Goal: Task Accomplishment & Management: Use online tool/utility

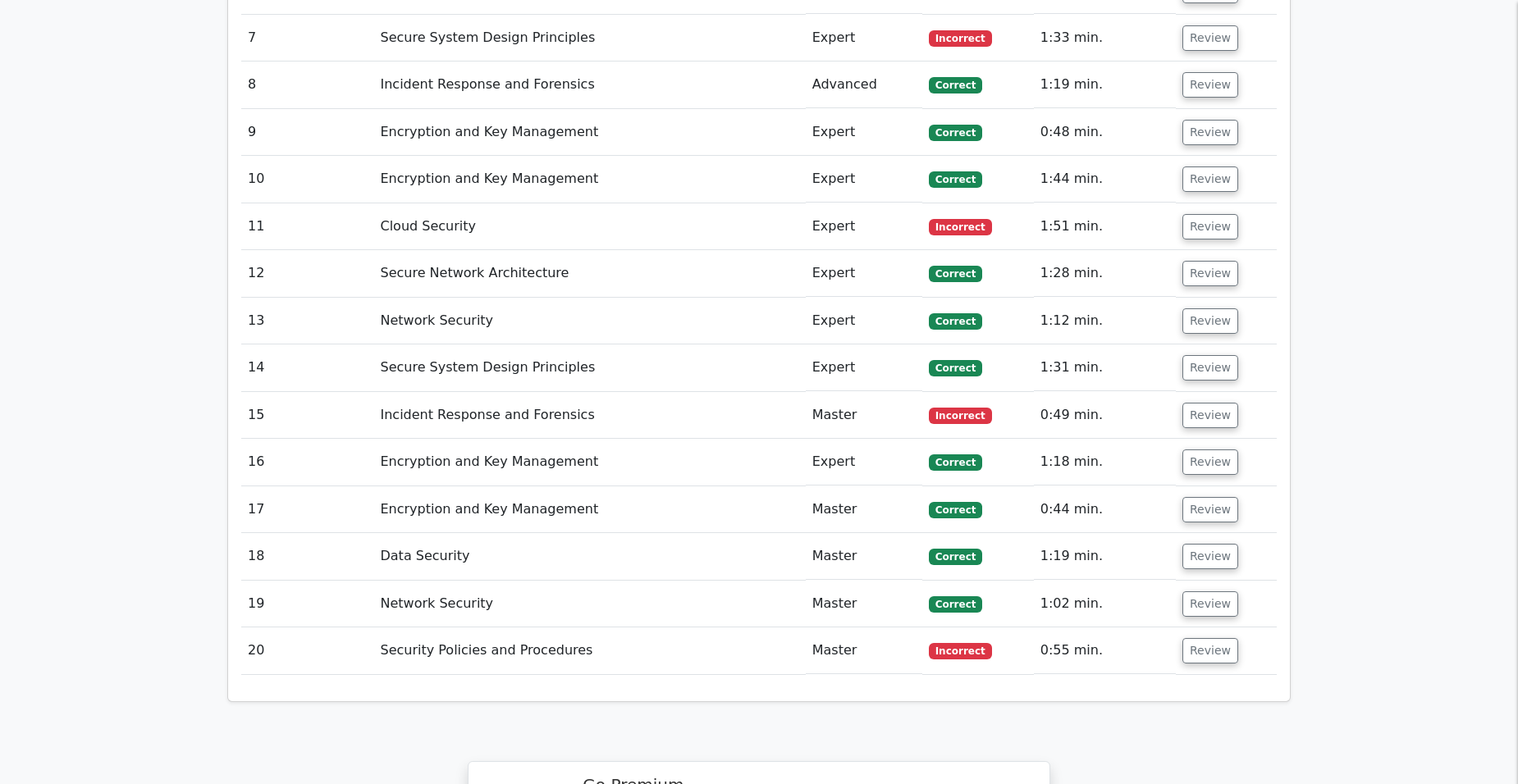
scroll to position [2870, 0]
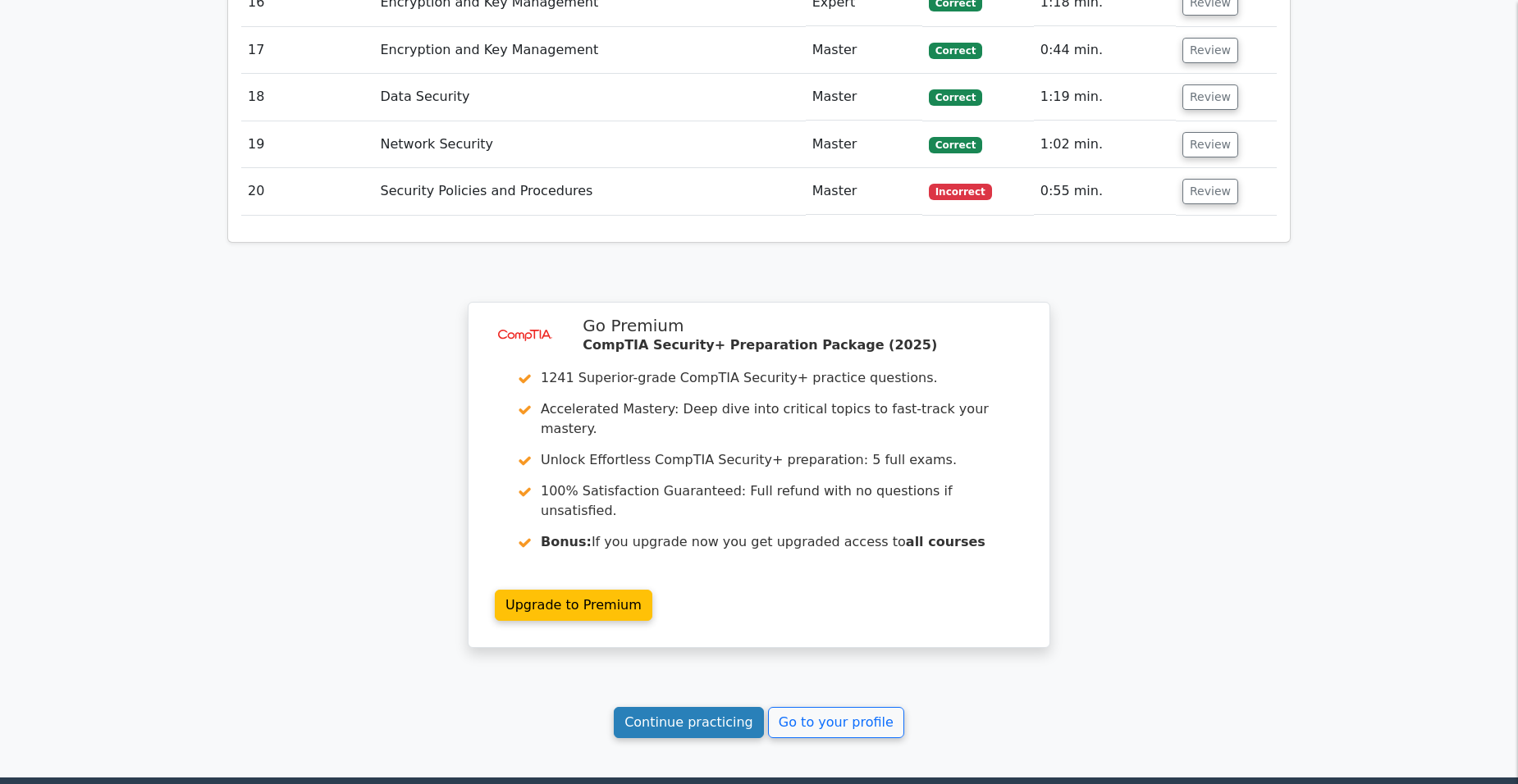
click at [698, 707] on link "Continue practicing" at bounding box center [689, 723] width 150 height 31
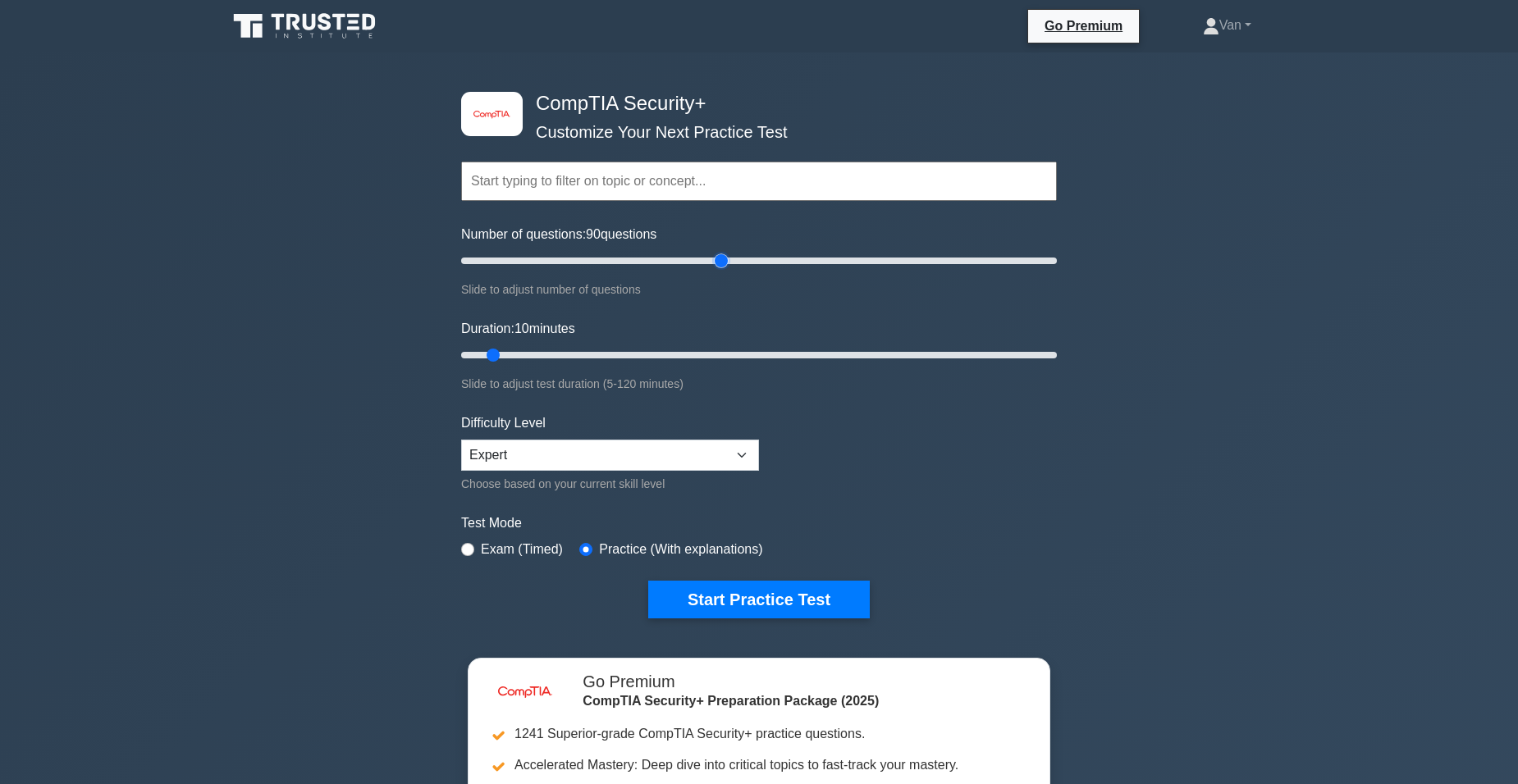
drag, startPoint x: 485, startPoint y: 256, endPoint x: 726, endPoint y: 254, distance: 241.0
type input "90"
click at [726, 254] on input "Number of questions: 90 questions" at bounding box center [759, 261] width 595 height 20
drag, startPoint x: 495, startPoint y: 349, endPoint x: 1051, endPoint y: 348, distance: 556.0
type input "120"
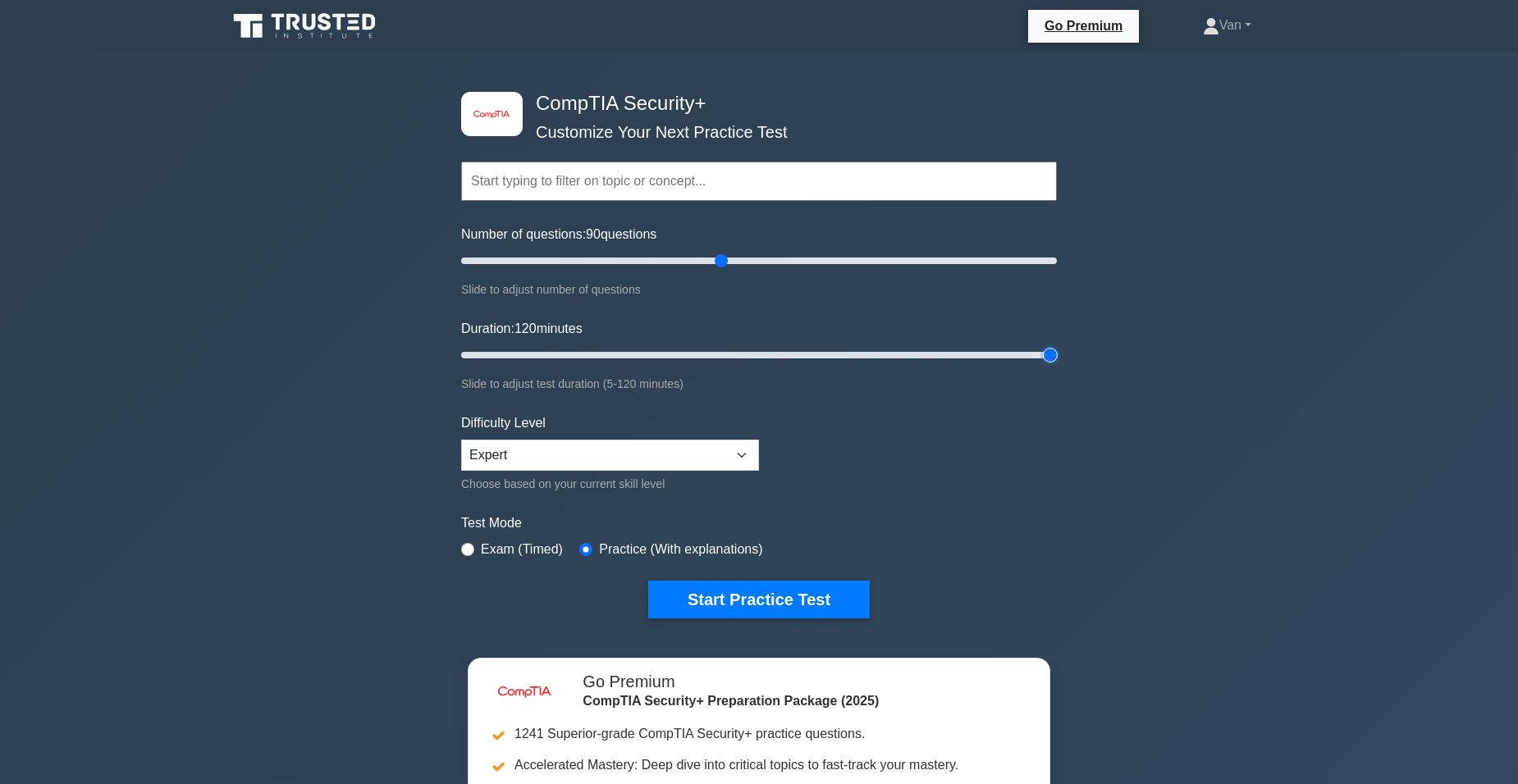
click at [1051, 348] on input "Duration: 120 minutes" at bounding box center [759, 355] width 595 height 20
click at [729, 188] on input "text" at bounding box center [759, 181] width 595 height 40
